Goal: Transaction & Acquisition: Purchase product/service

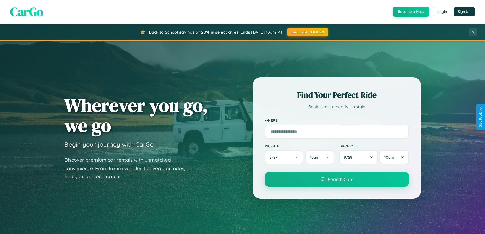
scroll to position [219, 0]
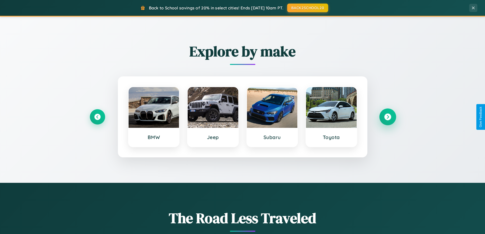
click at [387, 117] on icon at bounding box center [387, 117] width 7 height 7
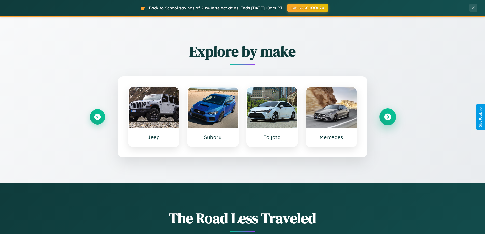
click at [387, 117] on icon at bounding box center [387, 117] width 7 height 7
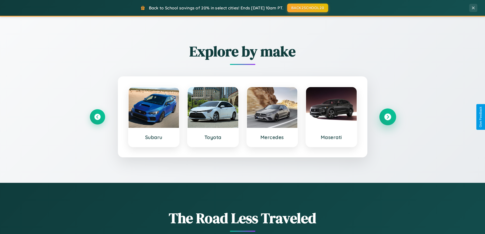
click at [387, 117] on icon at bounding box center [387, 117] width 7 height 7
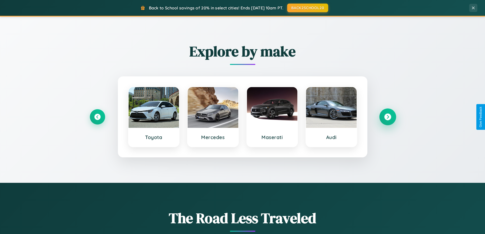
click at [387, 117] on icon at bounding box center [387, 117] width 7 height 7
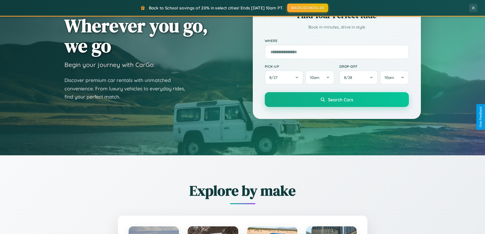
scroll to position [0, 0]
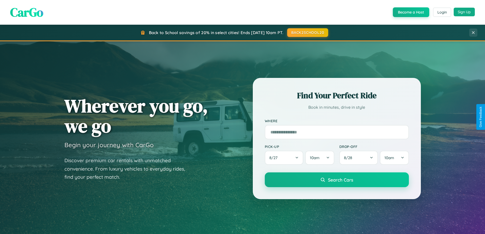
click at [464, 12] on button "Sign Up" at bounding box center [464, 12] width 21 height 9
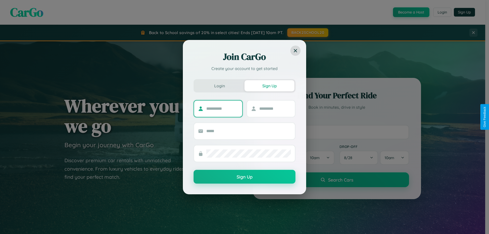
click at [222, 108] on input "text" at bounding box center [222, 109] width 32 height 8
type input "*******"
click at [275, 108] on input "text" at bounding box center [275, 109] width 32 height 8
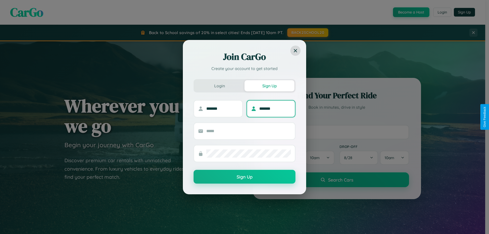
type input "*******"
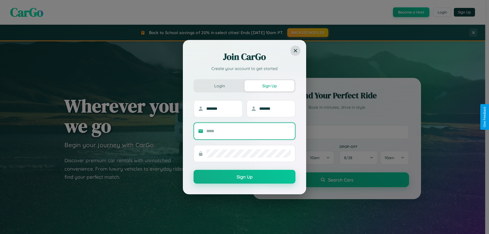
click at [248, 131] on input "text" at bounding box center [248, 131] width 85 height 8
type input "**********"
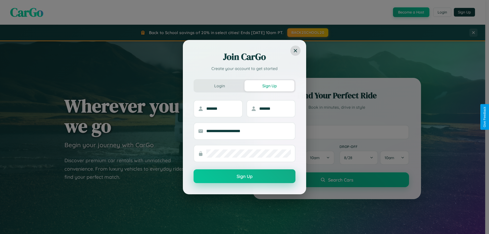
click at [244, 176] on button "Sign Up" at bounding box center [244, 176] width 102 height 14
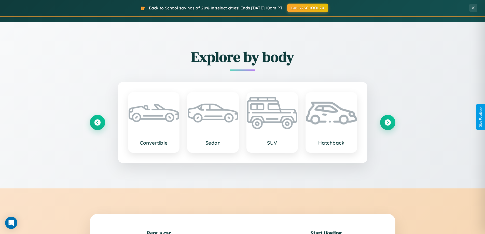
scroll to position [596, 0]
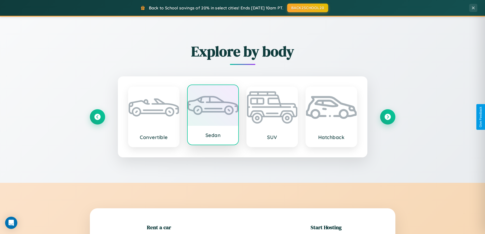
click at [213, 117] on div at bounding box center [213, 105] width 51 height 41
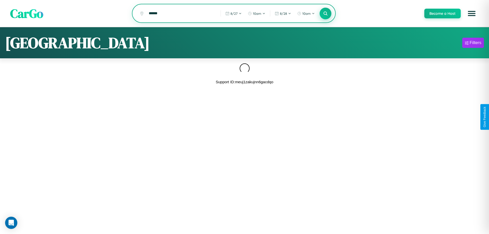
click at [325, 14] on icon at bounding box center [325, 13] width 5 height 5
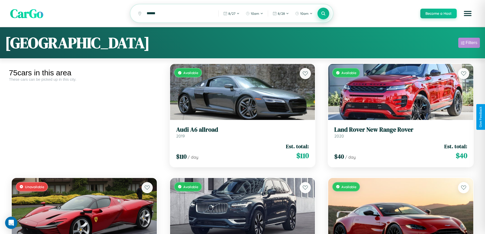
click at [469, 44] on div "Filters" at bounding box center [472, 42] width 12 height 5
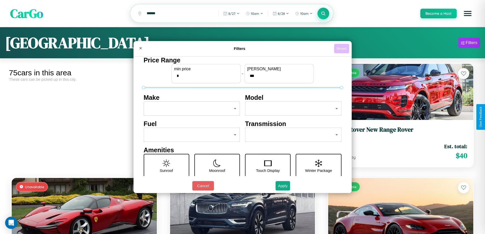
click at [342, 48] on button "Reset" at bounding box center [341, 48] width 15 height 9
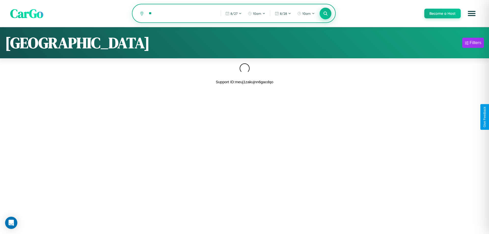
type input "*"
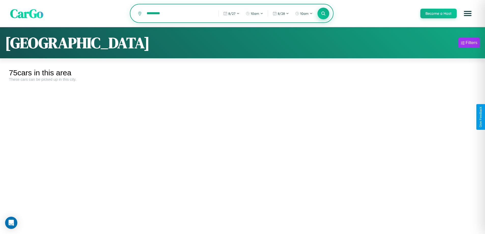
type input "*********"
click at [323, 14] on icon at bounding box center [323, 13] width 5 height 5
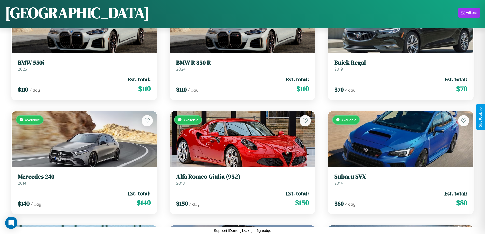
scroll to position [641, 0]
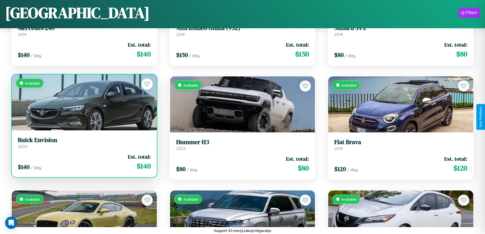
click at [83, 144] on link "Buick Envision 2020" at bounding box center [84, 142] width 133 height 12
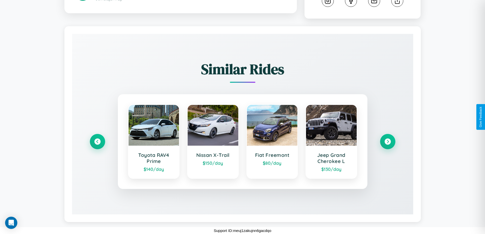
scroll to position [288, 0]
click at [387, 142] on icon at bounding box center [387, 141] width 7 height 7
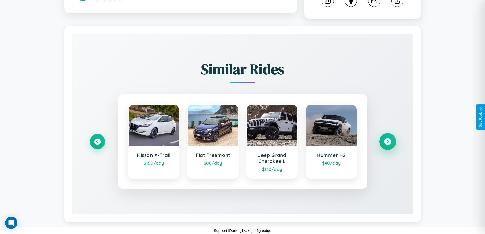
click at [387, 142] on icon at bounding box center [387, 141] width 7 height 7
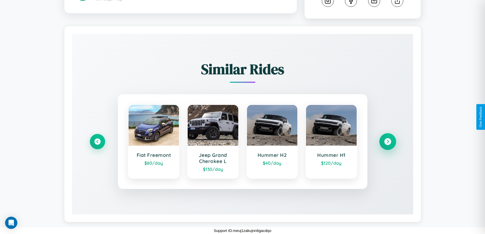
click at [387, 142] on icon at bounding box center [387, 141] width 7 height 7
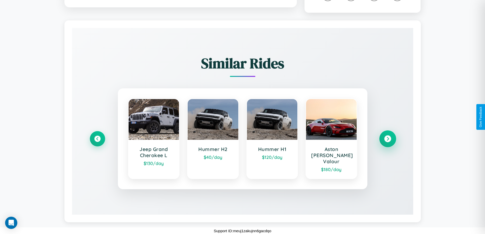
click at [387, 142] on icon at bounding box center [387, 138] width 7 height 7
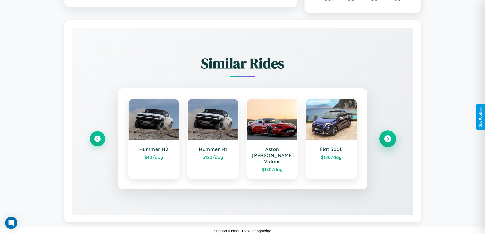
click at [387, 142] on icon at bounding box center [387, 138] width 7 height 7
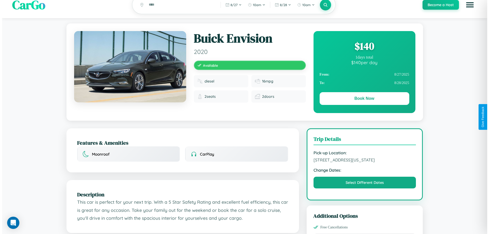
scroll to position [0, 0]
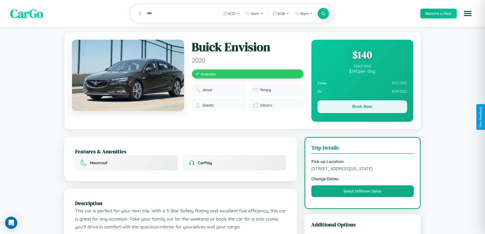
click at [362, 108] on button "Book Now" at bounding box center [362, 106] width 90 height 13
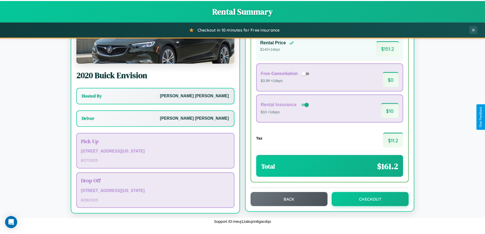
scroll to position [37, 0]
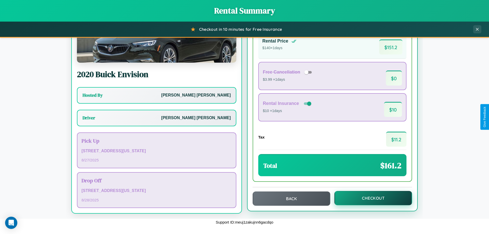
click at [370, 198] on button "Checkout" at bounding box center [373, 198] width 78 height 14
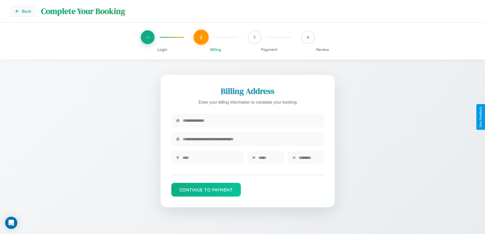
click at [162, 49] on span "Login" at bounding box center [162, 49] width 10 height 5
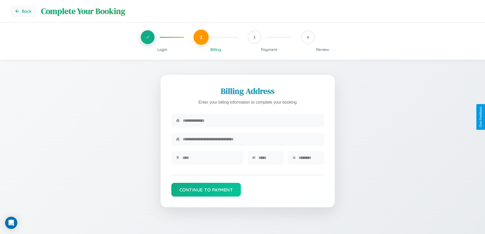
click at [162, 49] on span "Login" at bounding box center [162, 49] width 10 height 5
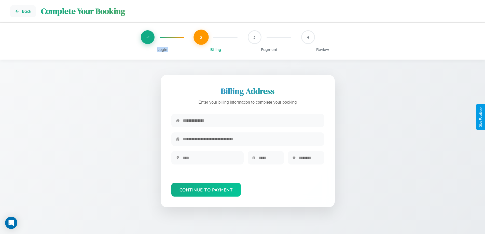
click at [162, 49] on span "Login" at bounding box center [162, 49] width 10 height 5
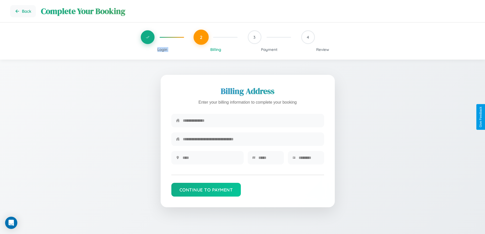
click at [162, 49] on span "Login" at bounding box center [162, 49] width 10 height 5
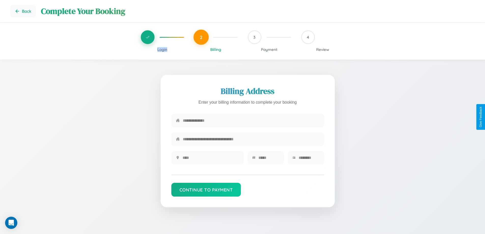
click at [162, 49] on span "Login" at bounding box center [162, 49] width 10 height 5
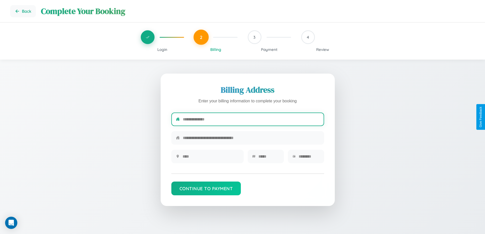
click at [251, 119] on input "text" at bounding box center [251, 119] width 137 height 12
type input "**********"
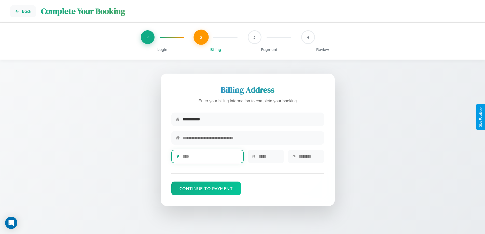
click at [211, 158] on input "text" at bounding box center [211, 156] width 57 height 12
type input "********"
click at [269, 158] on input "text" at bounding box center [268, 156] width 21 height 12
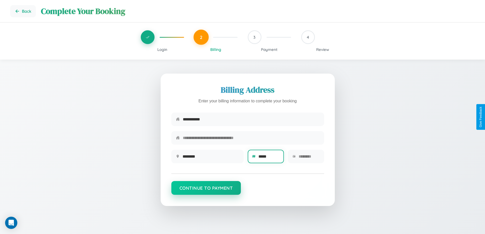
type input "*****"
click at [206, 190] on button "Continue to Payment" at bounding box center [206, 188] width 70 height 14
